Goal: Task Accomplishment & Management: Complete application form

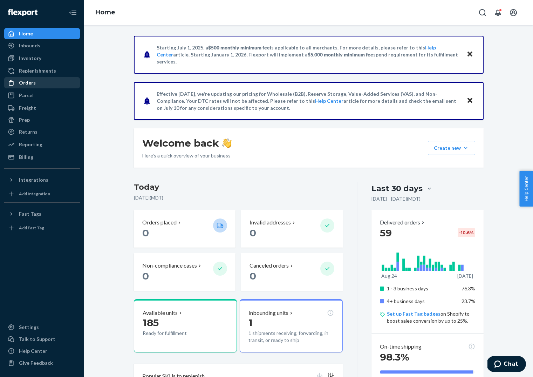
click at [28, 79] on div "Orders" at bounding box center [27, 82] width 17 height 7
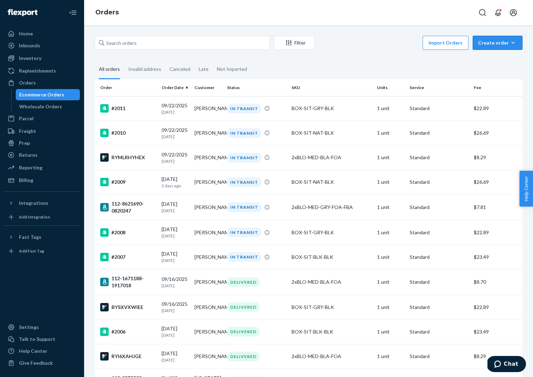
click at [503, 42] on div "Create order" at bounding box center [497, 42] width 39 height 7
click at [503, 58] on span "Ecommerce order" at bounding box center [501, 59] width 43 height 5
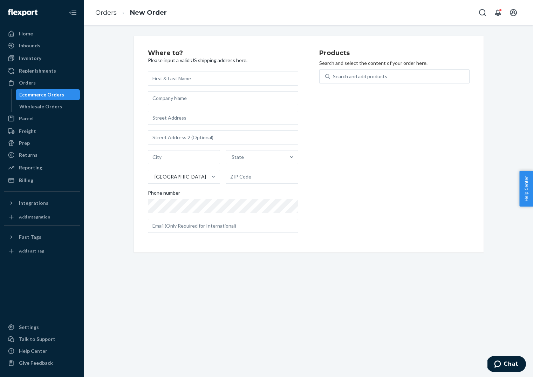
click at [185, 80] on input "text" at bounding box center [223, 79] width 150 height 14
type input "[PERSON_NAME]"
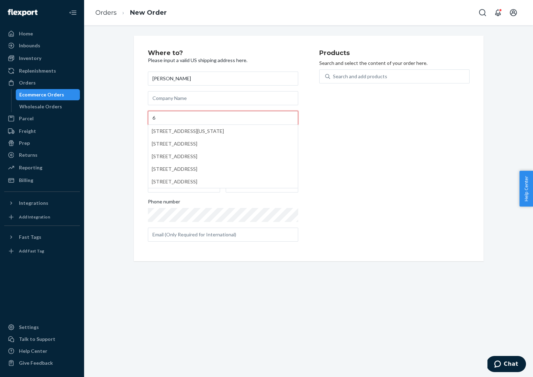
type input "[STREET_ADDRESS]"
type input "BOULDER"
type input "CO"
type input "80302"
type input "[EMAIL_ADDRESS][DOMAIN_NAME]"
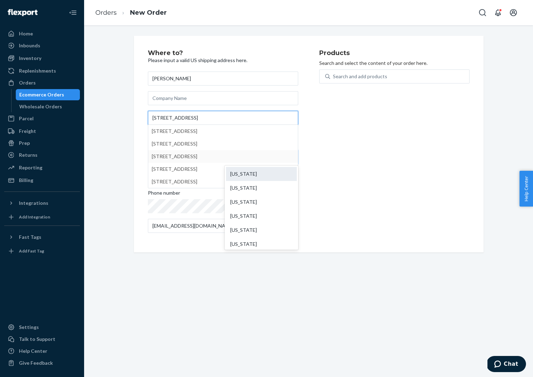
click at [247, 174] on div "[US_STATE]" at bounding box center [261, 174] width 71 height 14
click at [239, 161] on input "CO" at bounding box center [235, 157] width 8 height 7
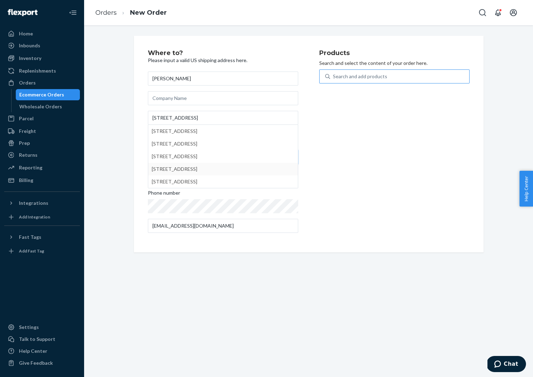
click at [359, 75] on div "Search and add products" at bounding box center [360, 76] width 54 height 7
click at [334, 75] on input "Search and add products" at bounding box center [333, 76] width 1 height 7
type input "gry"
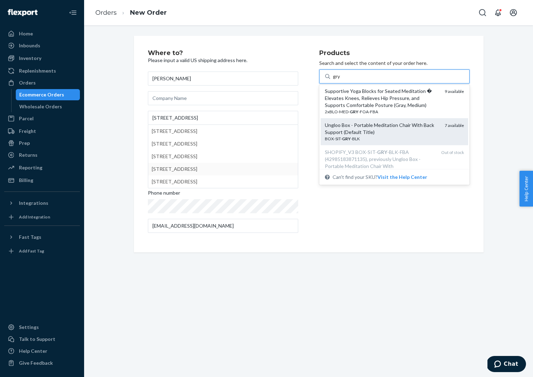
scroll to position [43, 0]
click at [375, 124] on div "Ungloo Box - Portable Meditation Chair With Back Support (Default Title)" at bounding box center [382, 128] width 114 height 14
click at [341, 80] on input "gry" at bounding box center [337, 76] width 8 height 7
